Goal: Submit feedback/report problem: Submit feedback/report problem

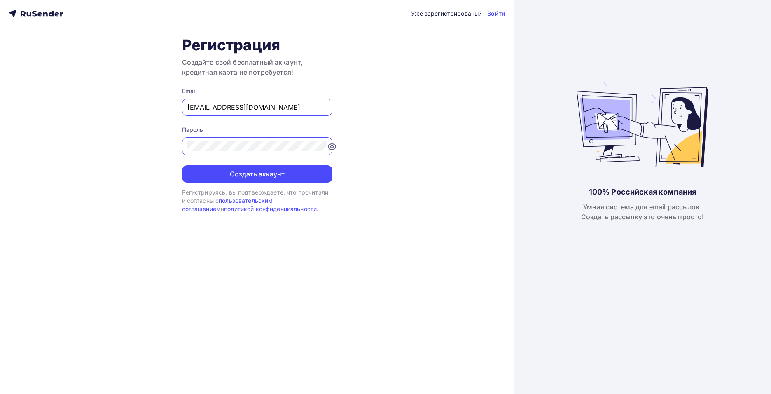
click at [262, 106] on input "[EMAIL_ADDRESS][DOMAIN_NAME]" at bounding box center [257, 107] width 140 height 10
type input "[EMAIL_ADDRESS][DOMAIN_NAME]"
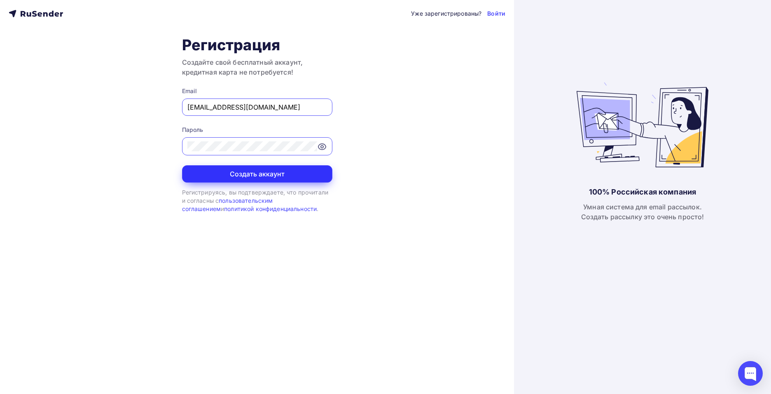
click at [268, 176] on button "Создать аккаунт" at bounding box center [257, 173] width 150 height 17
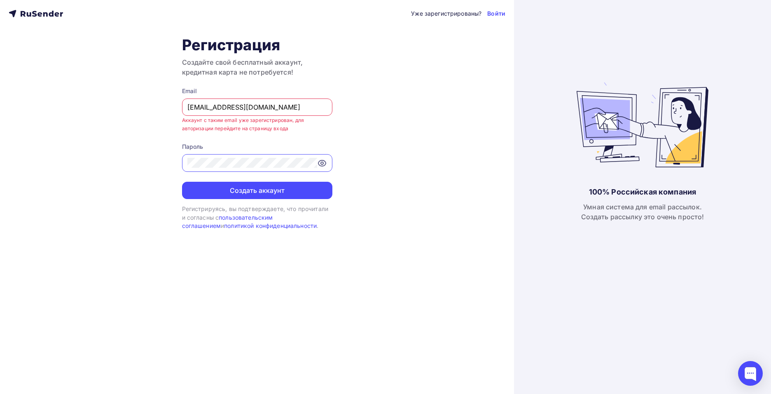
click at [267, 107] on input "trade@kuzcon.ru" at bounding box center [257, 107] width 140 height 10
click at [497, 12] on link "Войти" at bounding box center [496, 13] width 18 height 8
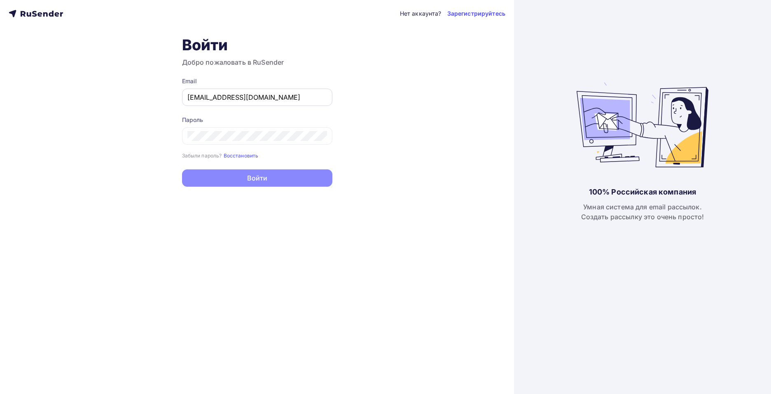
click at [262, 94] on input "[EMAIL_ADDRESS][DOMAIN_NAME]" at bounding box center [257, 97] width 140 height 10
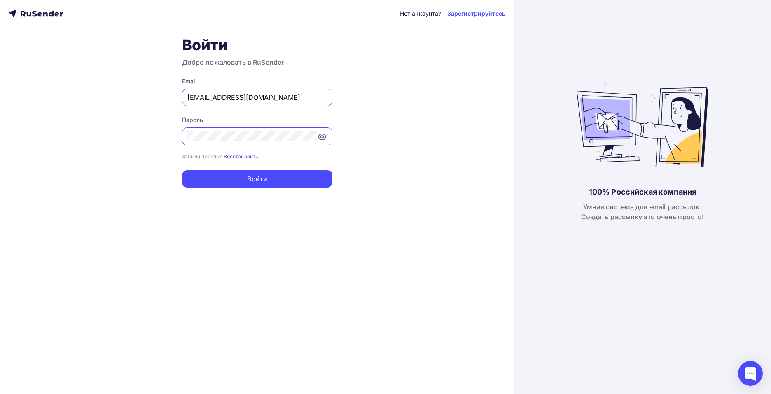
type input "[EMAIL_ADDRESS][DOMAIN_NAME]"
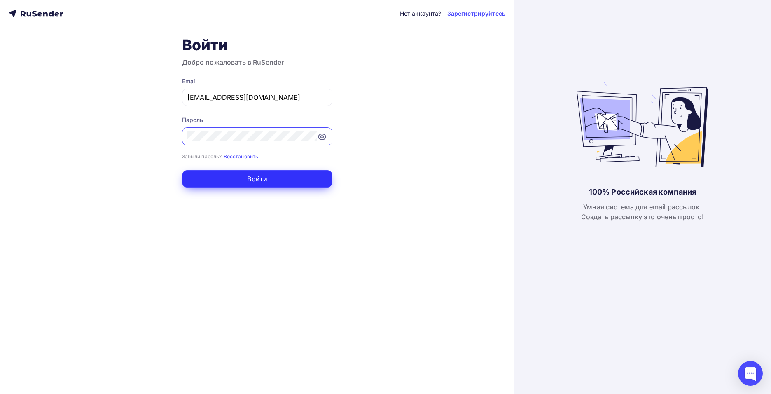
click at [283, 185] on button "Войти" at bounding box center [257, 178] width 150 height 17
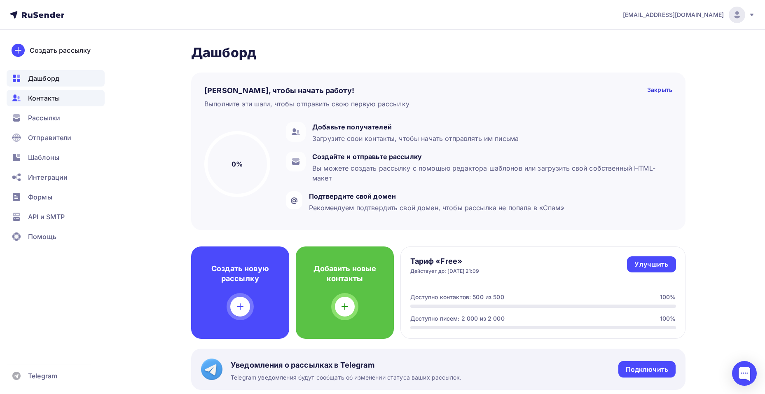
click at [47, 99] on span "Контакты" at bounding box center [44, 98] width 32 height 10
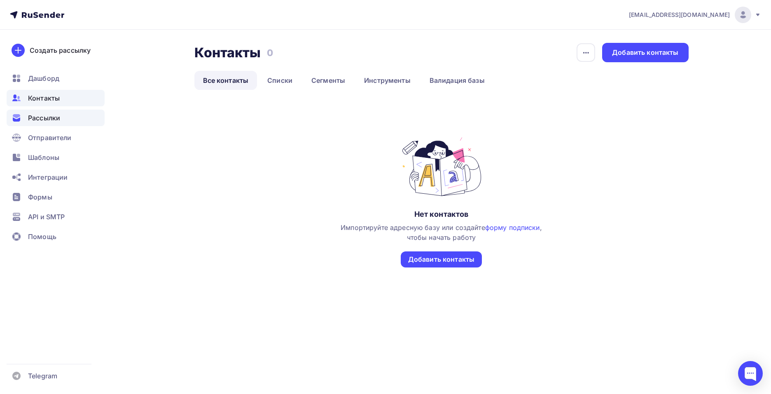
click at [52, 118] on span "Рассылки" at bounding box center [44, 118] width 32 height 10
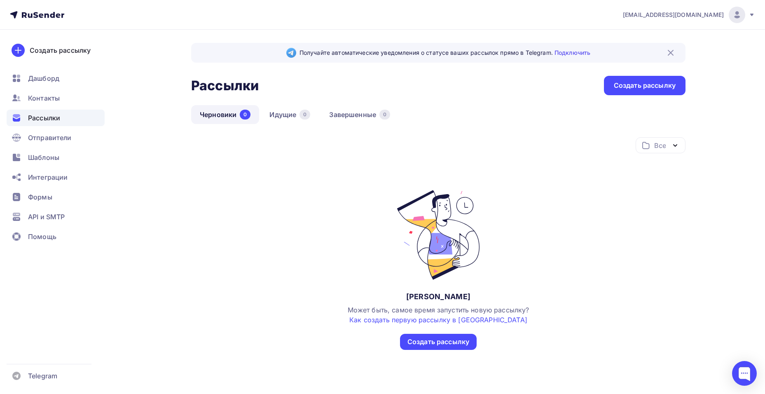
click at [737, 16] on img at bounding box center [737, 15] width 10 height 10
click at [643, 33] on span "Аккаунт" at bounding box center [644, 36] width 27 height 10
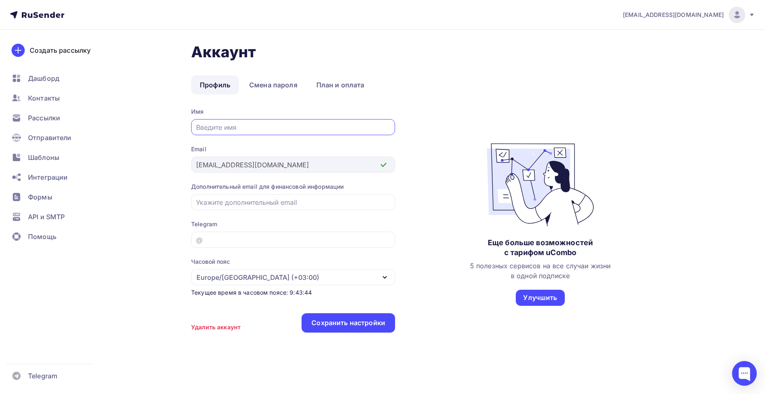
click at [203, 327] on div "Удалить аккаунт" at bounding box center [215, 327] width 49 height 8
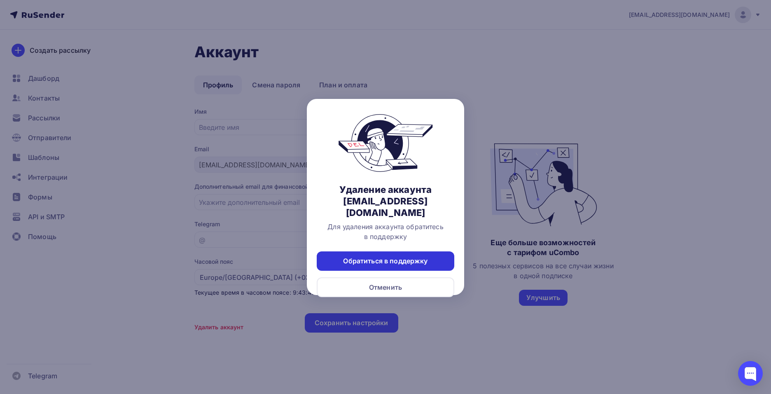
click at [421, 256] on div "Обратиться в поддержку" at bounding box center [385, 260] width 84 height 9
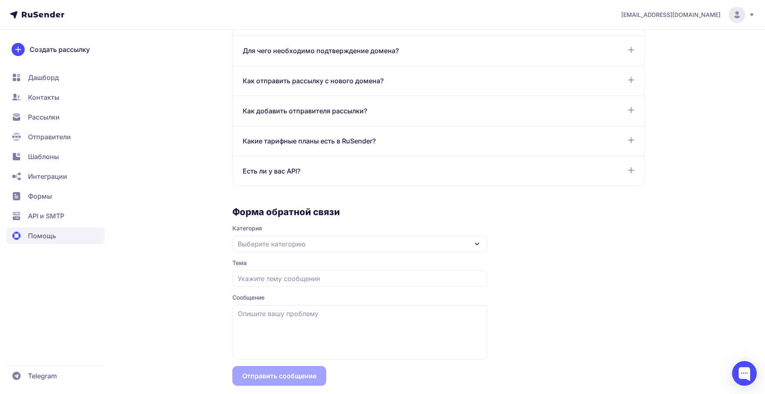
scroll to position [629, 0]
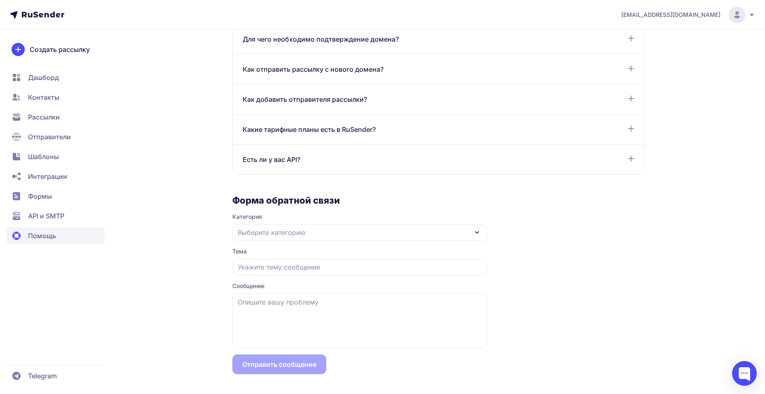
click at [313, 233] on div "Выберите категорию" at bounding box center [359, 232] width 255 height 16
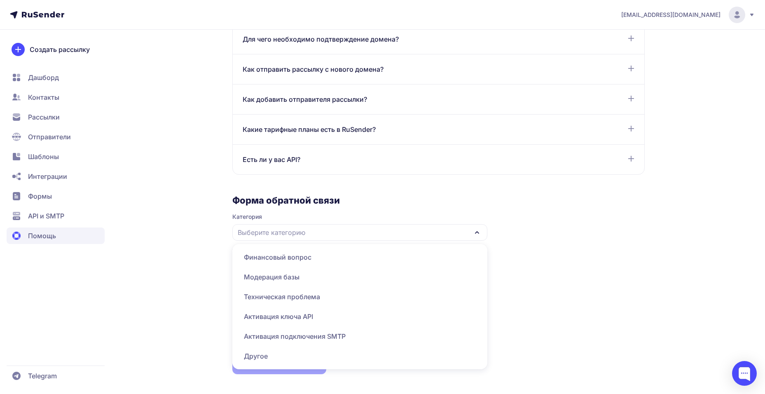
click at [268, 355] on span "Другое" at bounding box center [359, 356] width 245 height 20
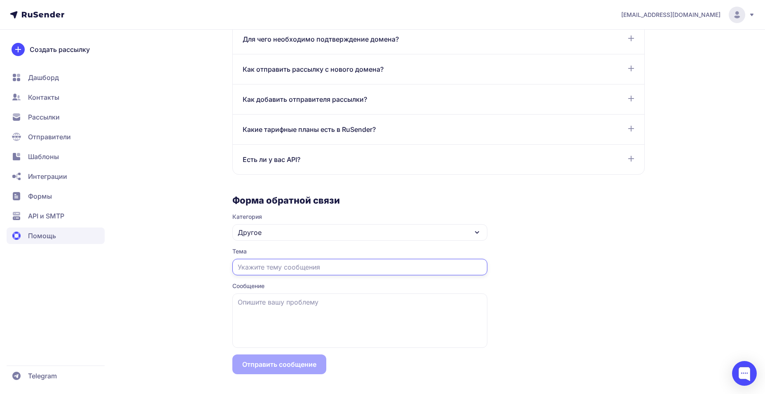
click at [278, 267] on input "text" at bounding box center [359, 267] width 255 height 16
type input "Удаление аккаунта"
click at [290, 297] on textarea at bounding box center [359, 320] width 255 height 54
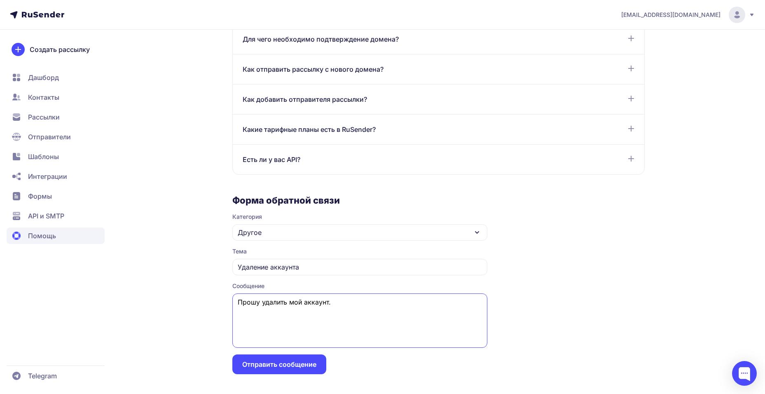
drag, startPoint x: 356, startPoint y: 304, endPoint x: 235, endPoint y: 307, distance: 120.7
click at [235, 307] on textarea "Прошу удалить мой аккаунт." at bounding box center [359, 320] width 255 height 54
click at [313, 297] on textarea "Прошу удалить мой аккаунт." at bounding box center [359, 320] width 255 height 54
type textarea "Прошу удалить мой аккаунт."
click at [297, 364] on button "Отправить сообщение" at bounding box center [279, 364] width 94 height 20
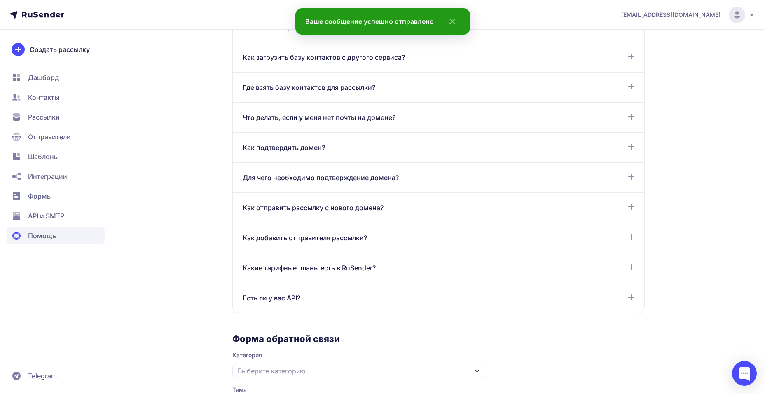
scroll to position [300, 0]
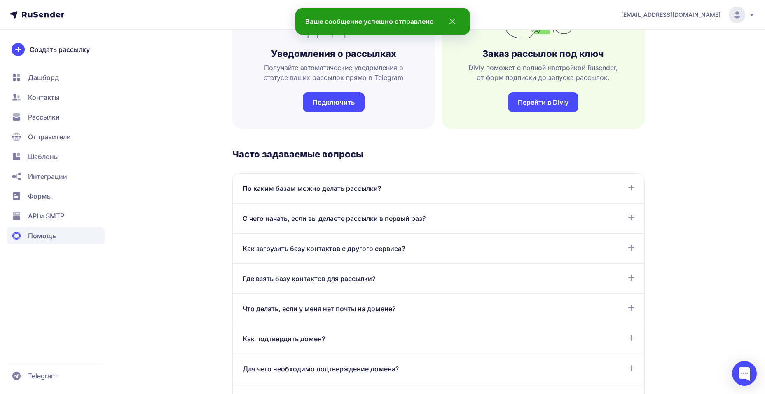
click at [755, 17] on icon at bounding box center [751, 15] width 7 height 7
click at [655, 75] on div "Выйти" at bounding box center [681, 78] width 138 height 16
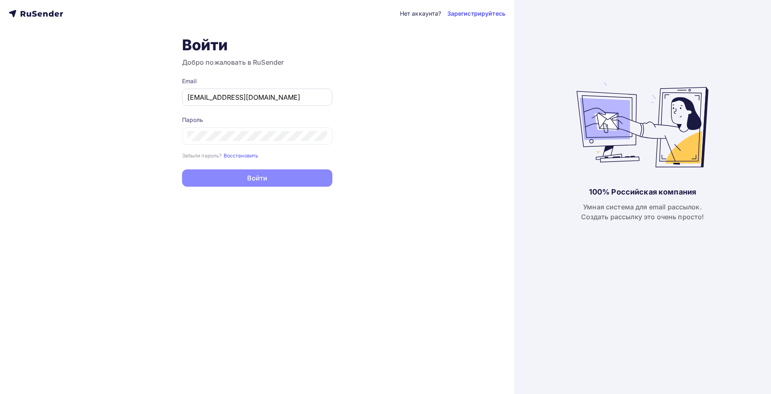
click at [248, 99] on input "trade@kuzcon.ru" at bounding box center [257, 97] width 140 height 10
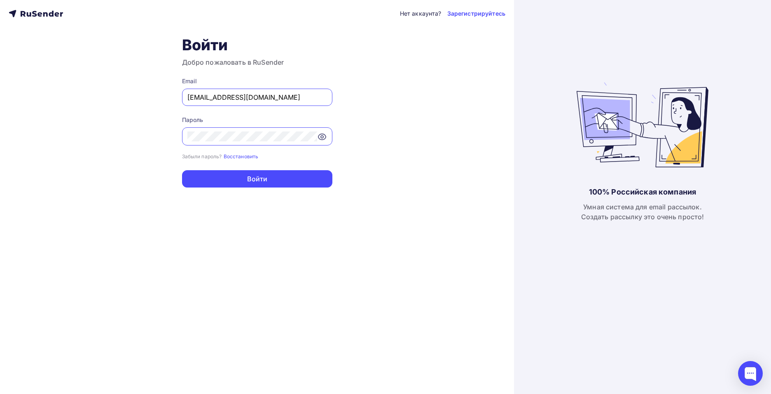
type input "[EMAIL_ADDRESS][DOMAIN_NAME]"
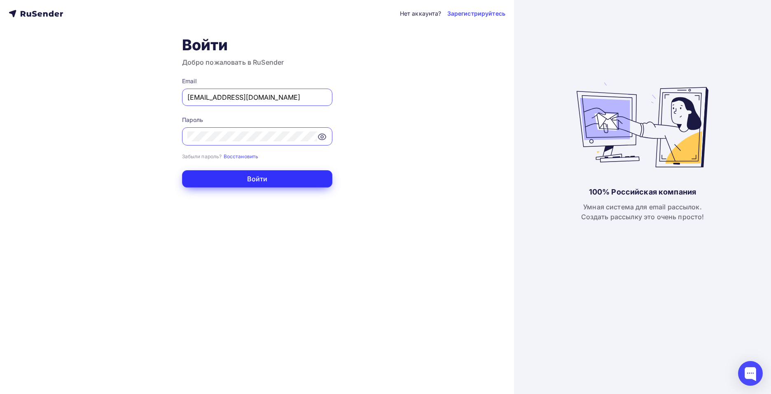
click at [282, 185] on button "Войти" at bounding box center [257, 178] width 150 height 17
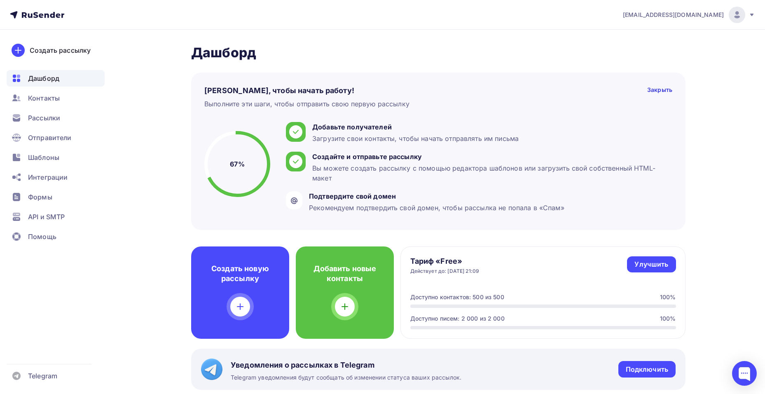
click at [738, 16] on img at bounding box center [737, 15] width 10 height 10
click at [650, 37] on span "Аккаунт" at bounding box center [644, 36] width 27 height 10
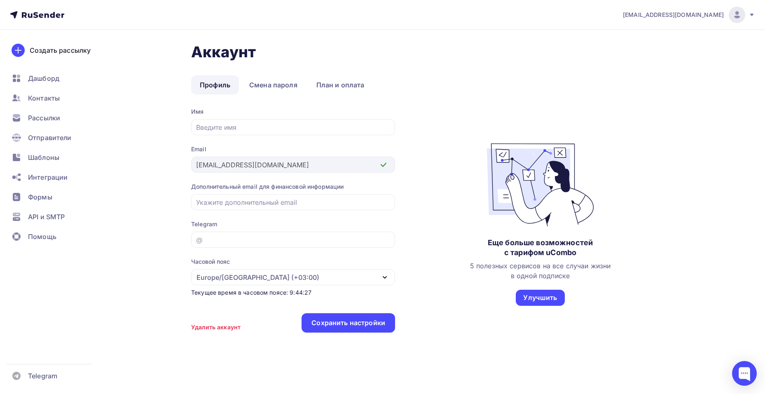
click at [227, 325] on div "Удалить аккаунт" at bounding box center [215, 327] width 49 height 8
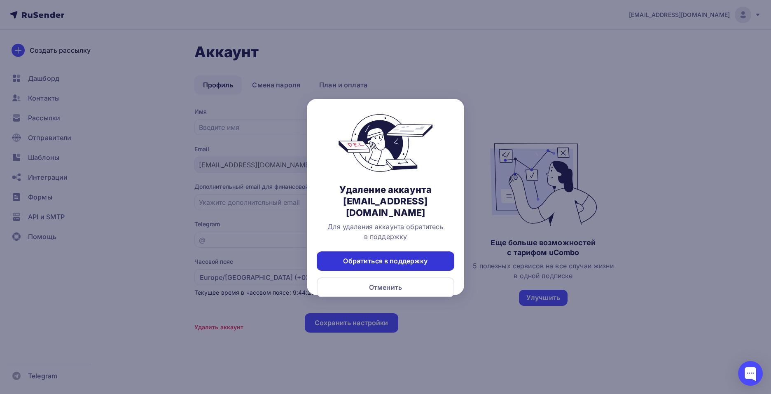
click at [403, 256] on div "Обратиться в поддержку" at bounding box center [385, 260] width 84 height 9
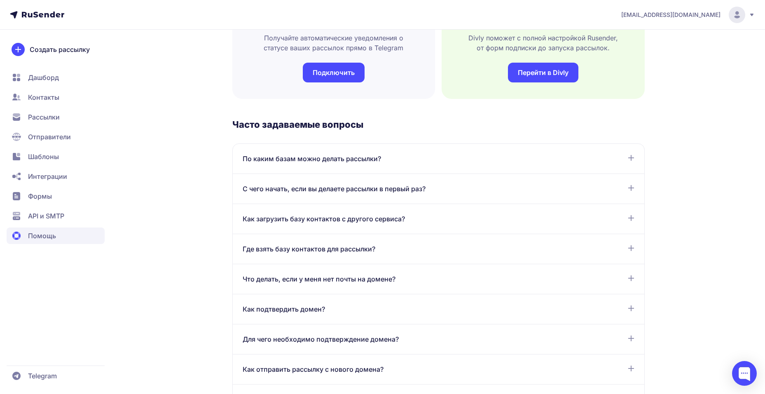
scroll to position [629, 0]
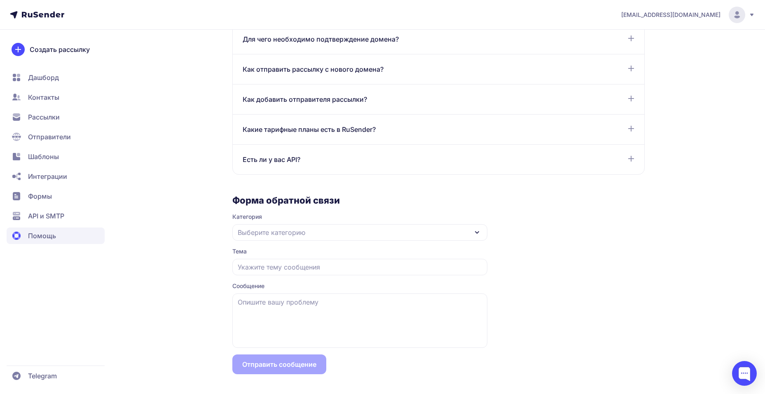
click at [304, 227] on div "Выберите категорию" at bounding box center [359, 232] width 255 height 16
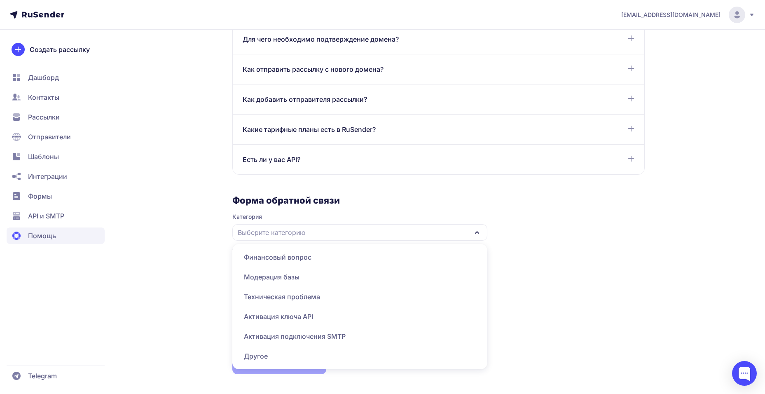
click at [264, 353] on span "Другое" at bounding box center [359, 356] width 245 height 20
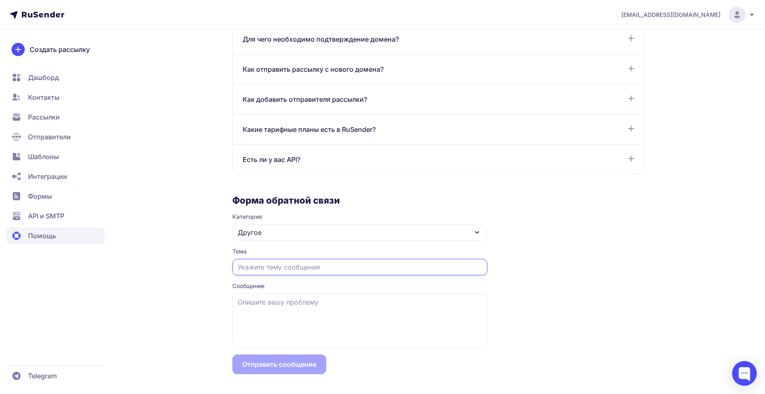
click at [272, 269] on input "text" at bounding box center [359, 267] width 255 height 16
type input "Удалить аккаунт"
click at [297, 302] on textarea at bounding box center [359, 320] width 255 height 54
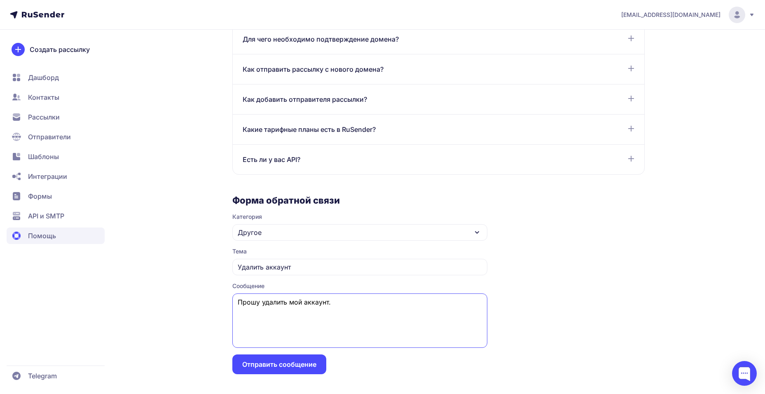
click at [354, 302] on textarea "Прошу удалить мой аккаунт." at bounding box center [359, 320] width 255 height 54
type textarea "Прошу удалить мой аккаунт."
click at [290, 369] on button "Отправить сообщение" at bounding box center [279, 364] width 94 height 20
